Goal: Task Accomplishment & Management: Complete application form

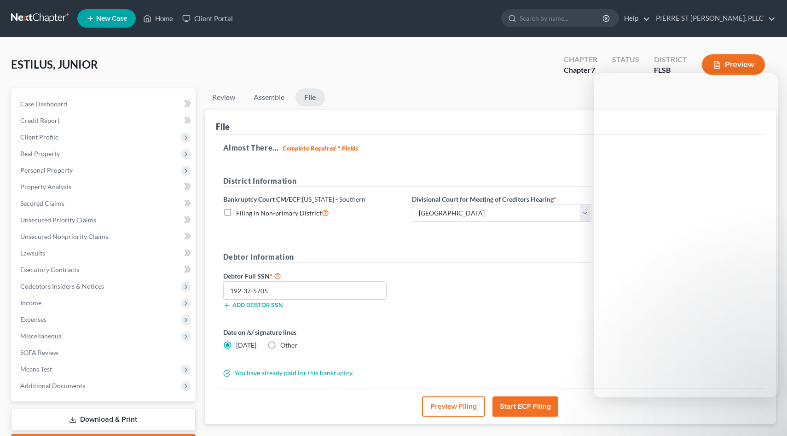
select select "2"
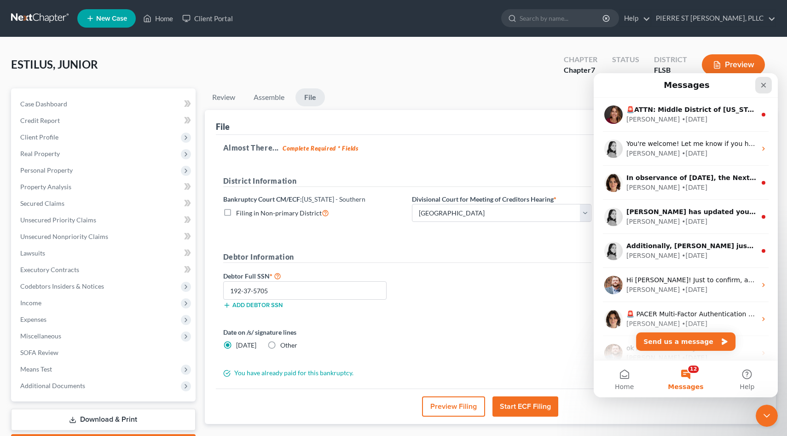
click at [765, 85] on icon "Close" at bounding box center [763, 84] width 7 height 7
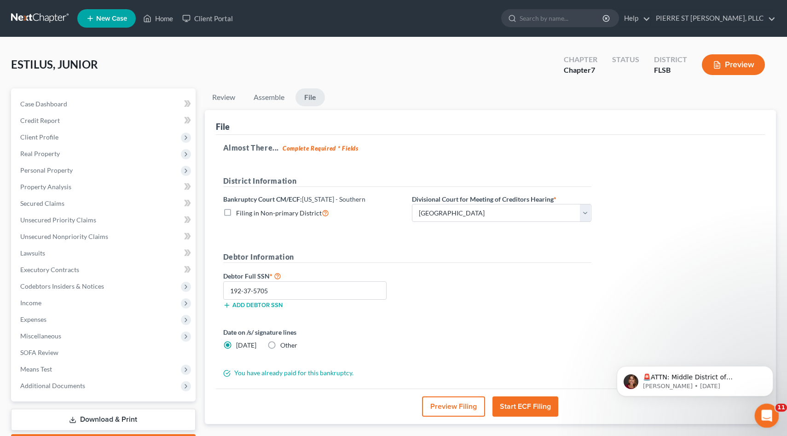
click at [773, 407] on div "Open Intercom Messenger" at bounding box center [765, 414] width 30 height 30
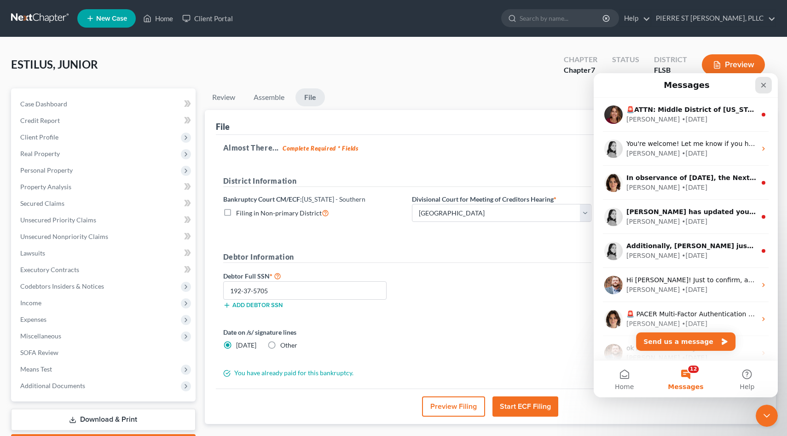
click at [765, 83] on icon "Close" at bounding box center [763, 85] width 5 height 5
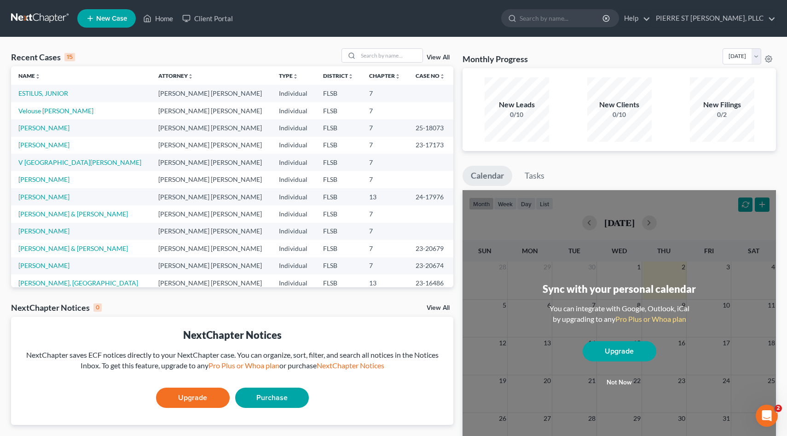
click at [688, 168] on ul "Calendar Tasks" at bounding box center [619, 178] width 313 height 24
click at [619, 382] on button "Not now" at bounding box center [620, 382] width 74 height 18
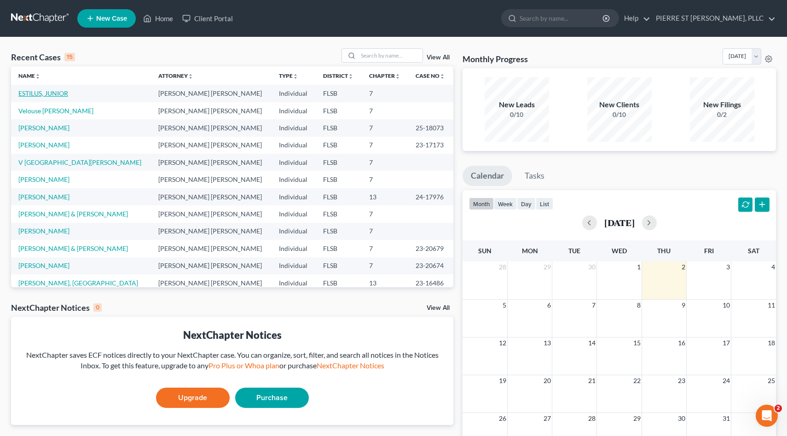
click at [28, 95] on link "ESTILUS, JUNIOR" at bounding box center [43, 93] width 50 height 8
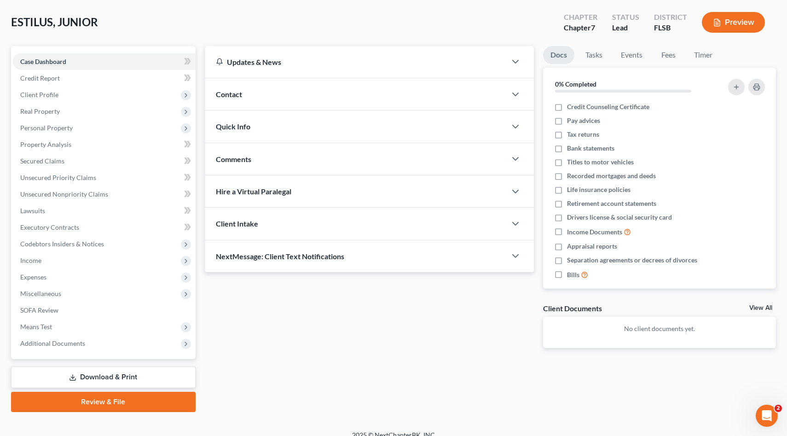
scroll to position [52, 0]
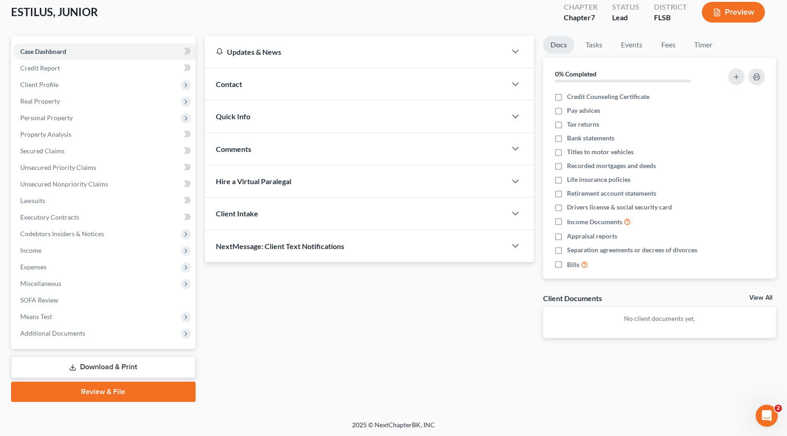
click at [95, 391] on link "Review & File" at bounding box center [103, 392] width 185 height 20
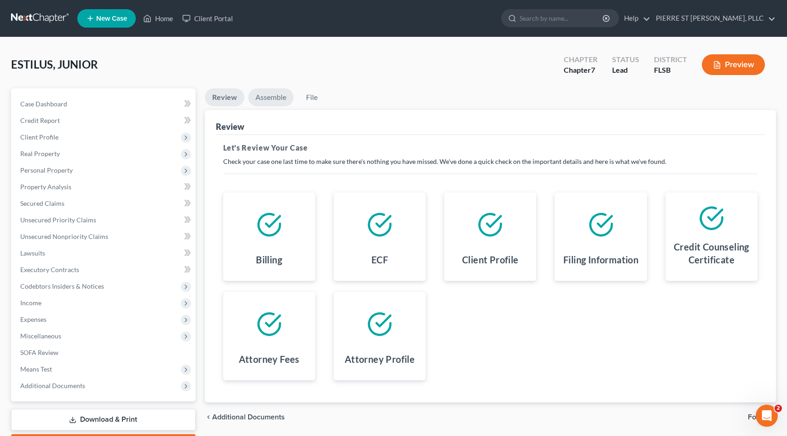
click at [267, 96] on link "Assemble" at bounding box center [271, 97] width 46 height 18
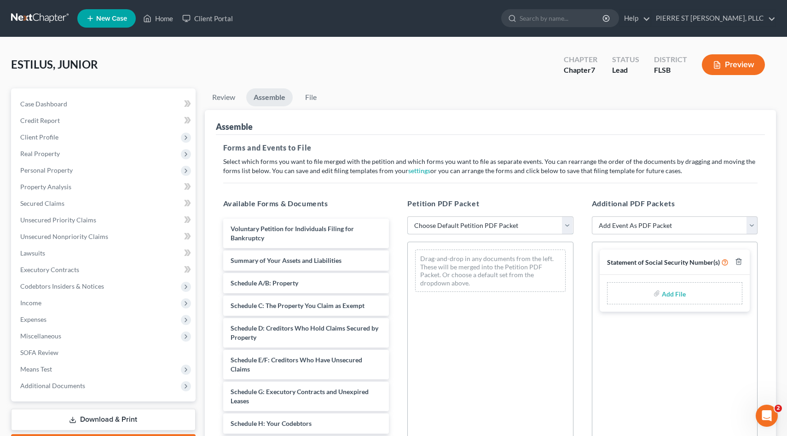
click at [568, 224] on select "Choose Default Petition PDF Packet Emergency Filing (Voluntary Petition and Cre…" at bounding box center [490, 225] width 166 height 18
select select "1"
click at [407, 216] on select "Choose Default Petition PDF Packet Emergency Filing (Voluntary Petition and Cre…" at bounding box center [490, 225] width 166 height 18
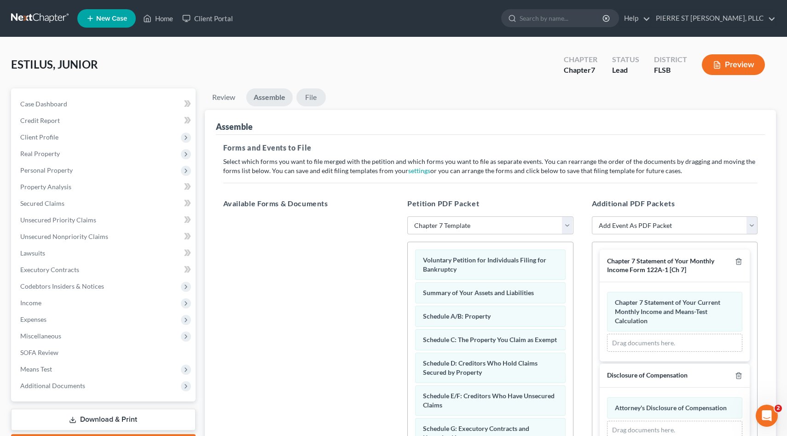
click at [313, 96] on link "File" at bounding box center [310, 97] width 29 height 18
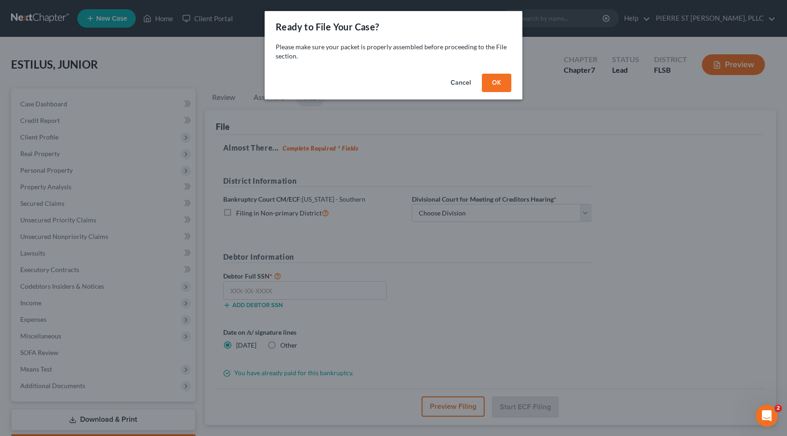
click at [588, 216] on div "Ready to File Your Case? Please make sure your packet is properly assembled bef…" at bounding box center [393, 218] width 787 height 436
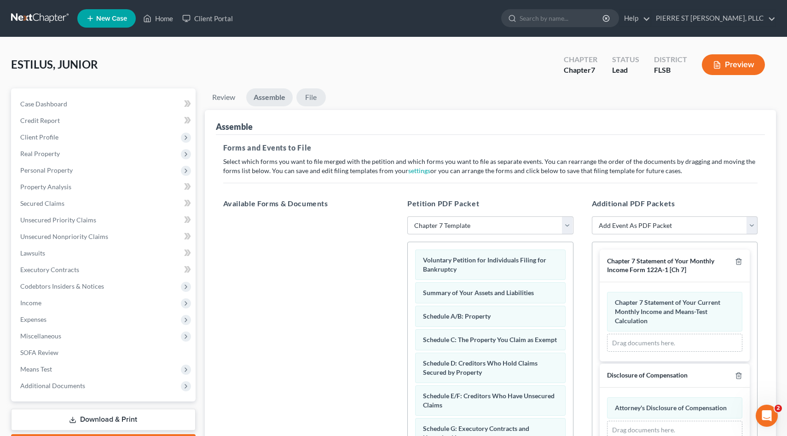
click at [312, 96] on link "File" at bounding box center [310, 97] width 29 height 18
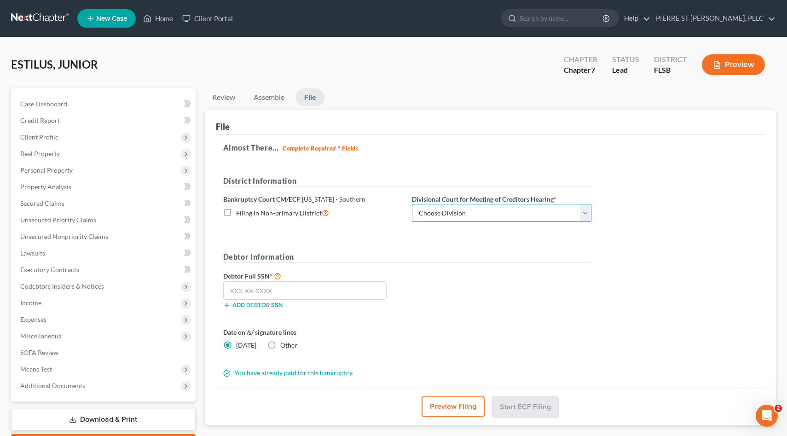
click at [515, 211] on select "Choose Division Fort Lauderdale Miami West Palm Beach" at bounding box center [502, 213] width 180 height 18
select select "2"
click at [412, 204] on select "Choose Division Fort Lauderdale Miami West Palm Beach" at bounding box center [502, 213] width 180 height 18
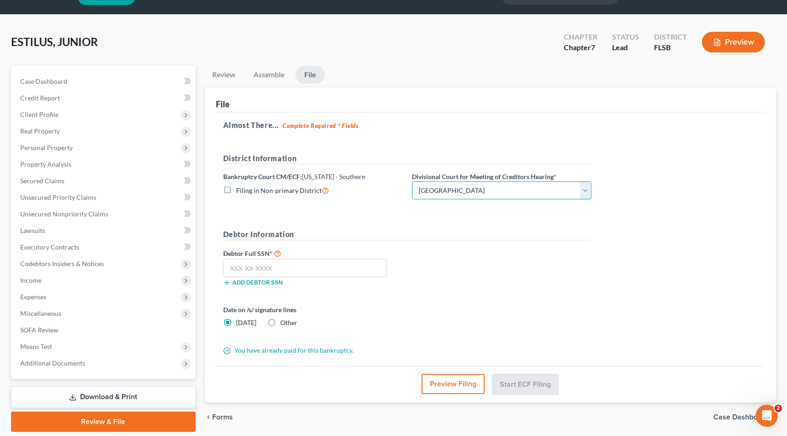
scroll to position [53, 0]
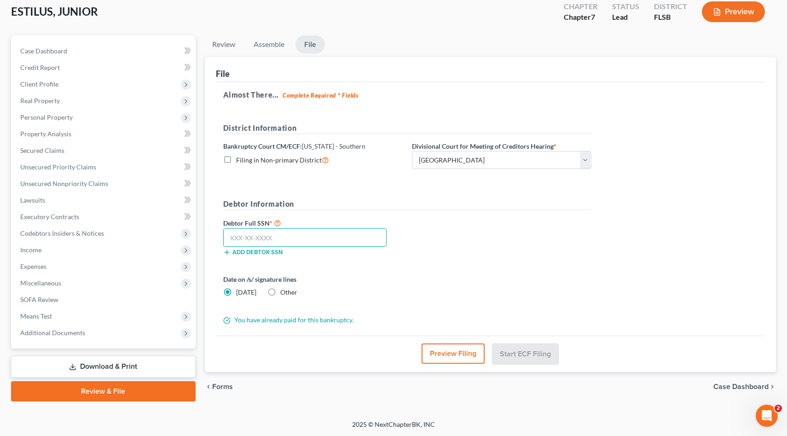
click at [288, 238] on input "text" at bounding box center [305, 237] width 164 height 18
